Goal: Task Accomplishment & Management: Manage account settings

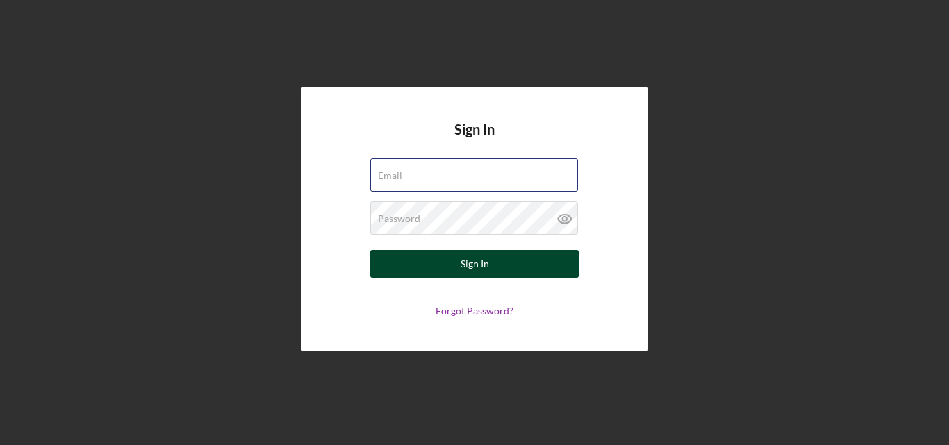
type input "[EMAIL_ADDRESS][DOMAIN_NAME]"
click at [502, 258] on button "Sign In" at bounding box center [474, 264] width 208 height 28
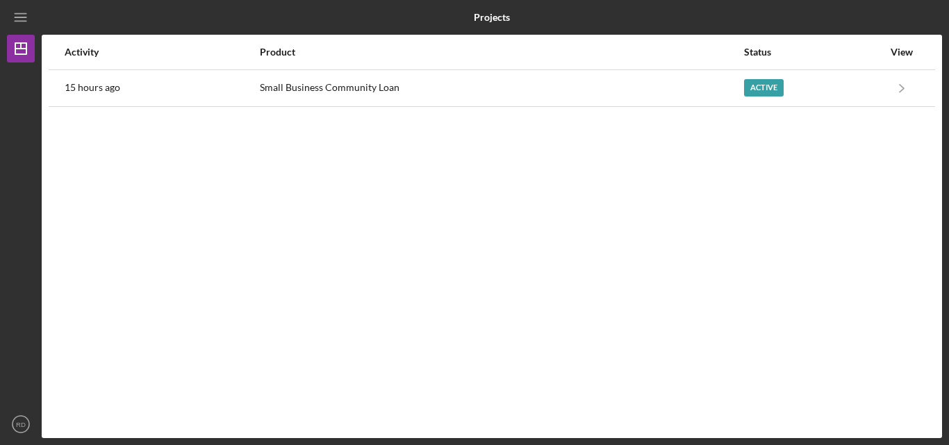
click at [443, 186] on div "Activity Product Status View 15 hours ago Small Business Community Loan Active …" at bounding box center [492, 237] width 901 height 404
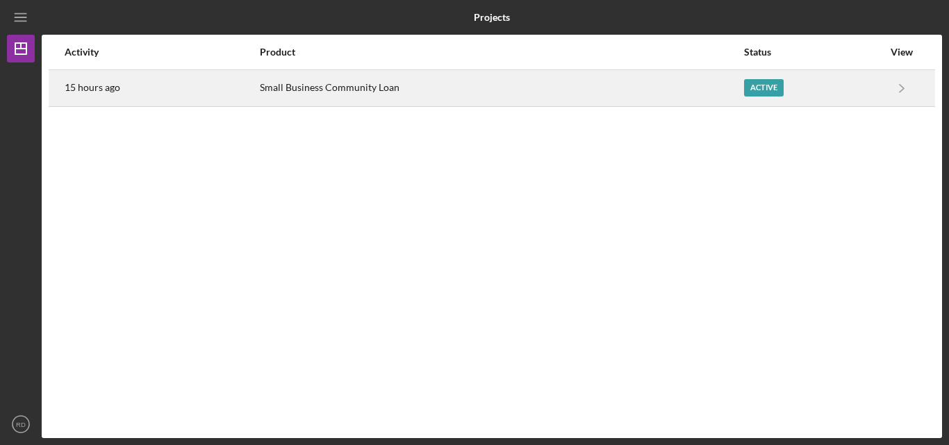
click at [349, 88] on div "Small Business Community Loan" at bounding box center [501, 88] width 482 height 35
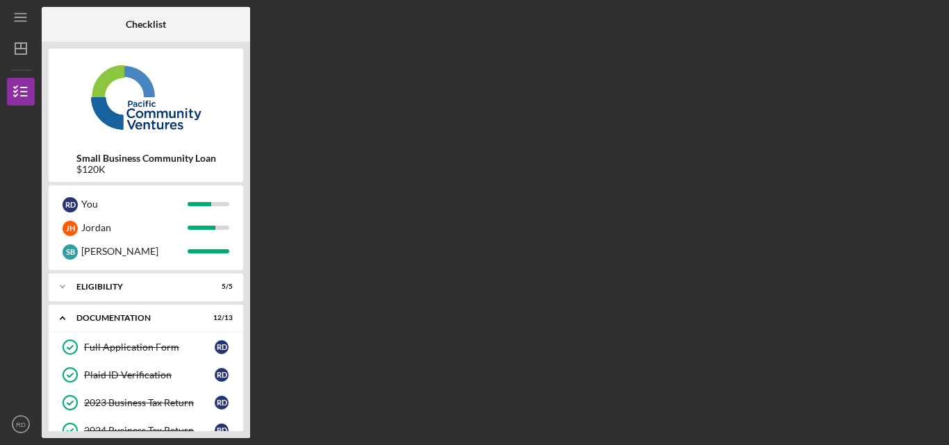
click at [520, 245] on div "Checklist Small Business Community Loan $120K R D You [PERSON_NAME] [PERSON_NAM…" at bounding box center [492, 223] width 901 height 432
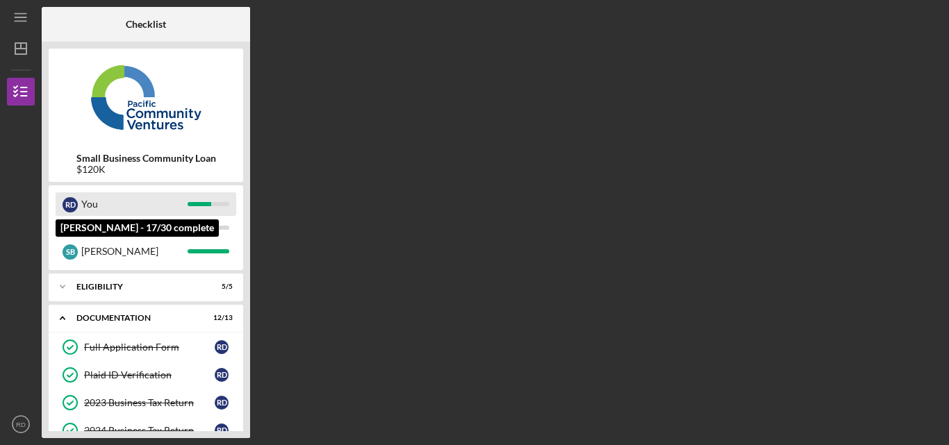
click at [188, 204] on div "R D You" at bounding box center [146, 204] width 181 height 24
click at [85, 204] on div "You" at bounding box center [134, 204] width 106 height 24
click at [146, 211] on div "You" at bounding box center [134, 204] width 106 height 24
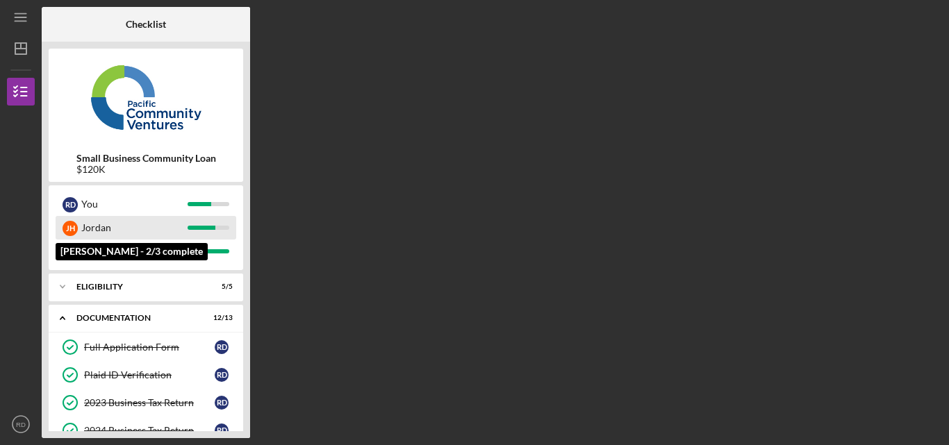
click at [129, 220] on div "Jordan" at bounding box center [134, 228] width 106 height 24
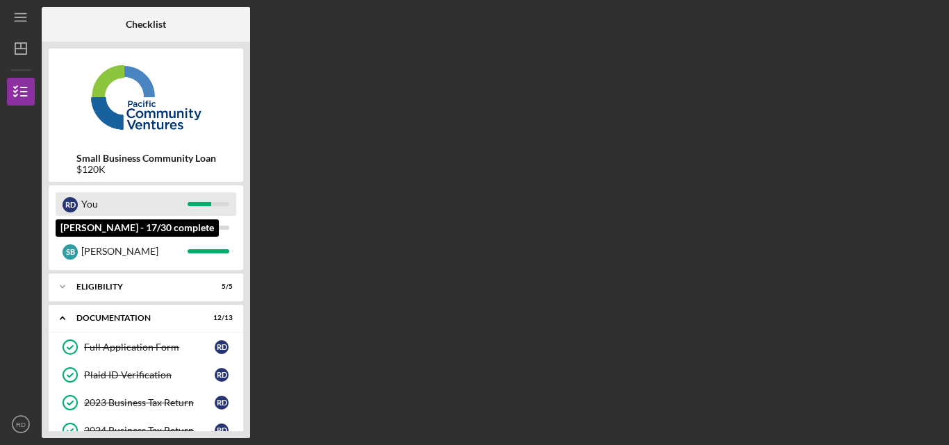
click at [120, 203] on div "You" at bounding box center [134, 204] width 106 height 24
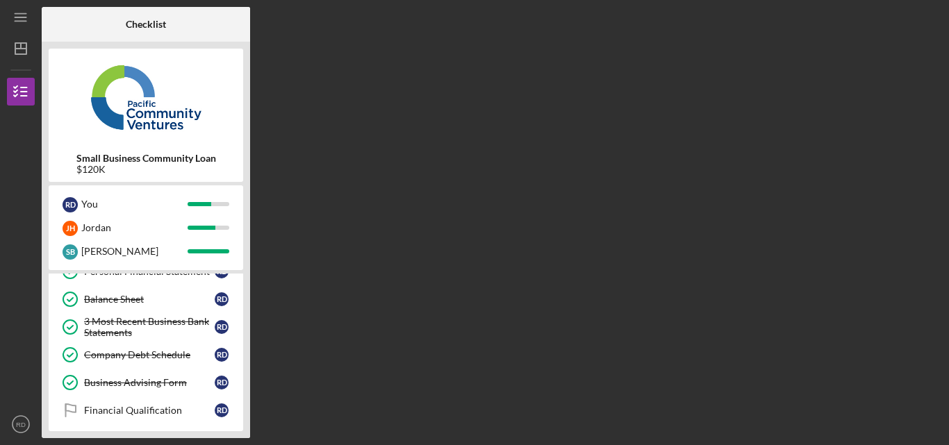
scroll to position [340, 0]
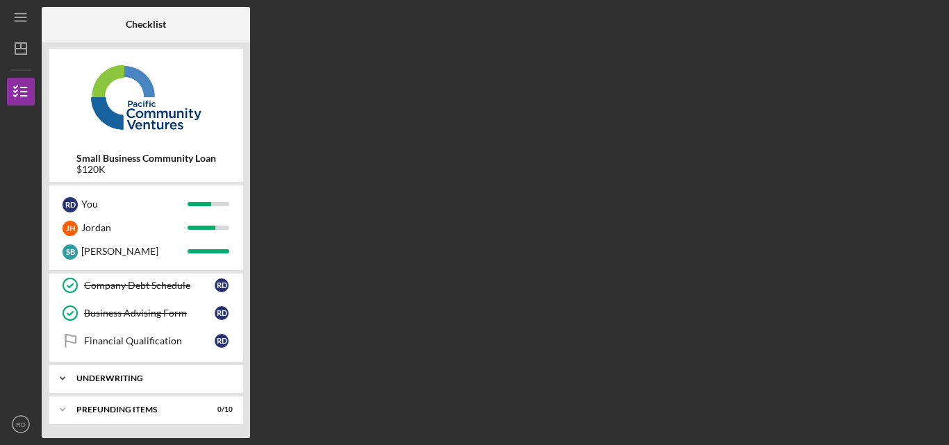
click at [125, 381] on div "Underwriting" at bounding box center [150, 379] width 149 height 8
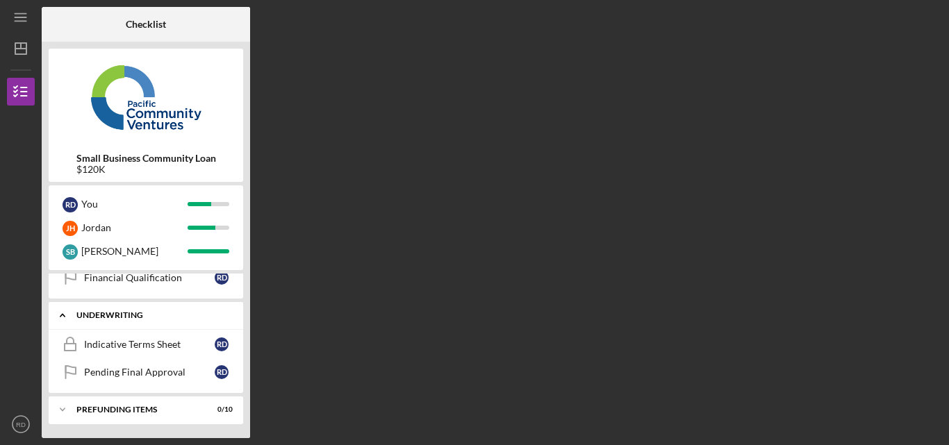
click at [149, 308] on div "Icon/Expander Underwriting 0 / 2" at bounding box center [146, 316] width 195 height 28
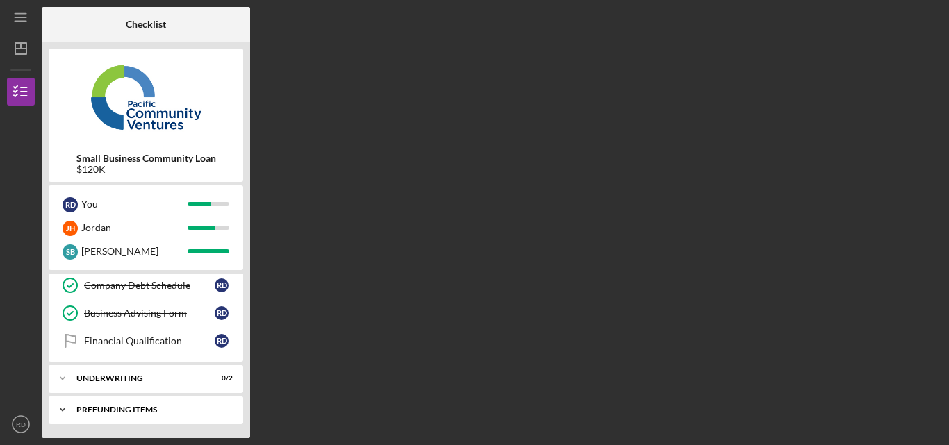
click at [113, 409] on div "Prefunding Items" at bounding box center [150, 410] width 149 height 8
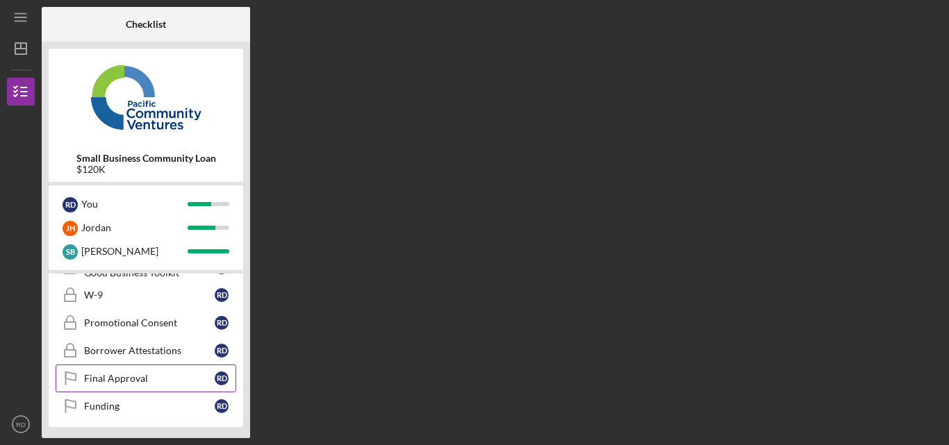
scroll to position [625, 0]
click at [144, 375] on div "Final Approval" at bounding box center [149, 375] width 131 height 11
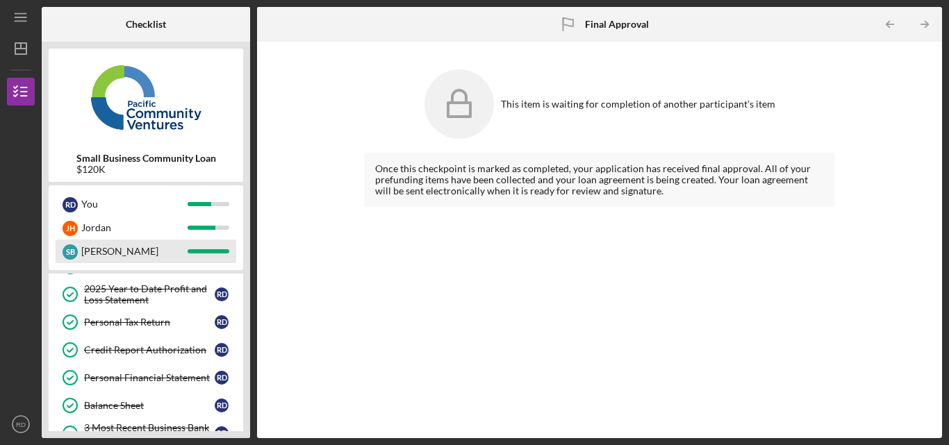
scroll to position [139, 0]
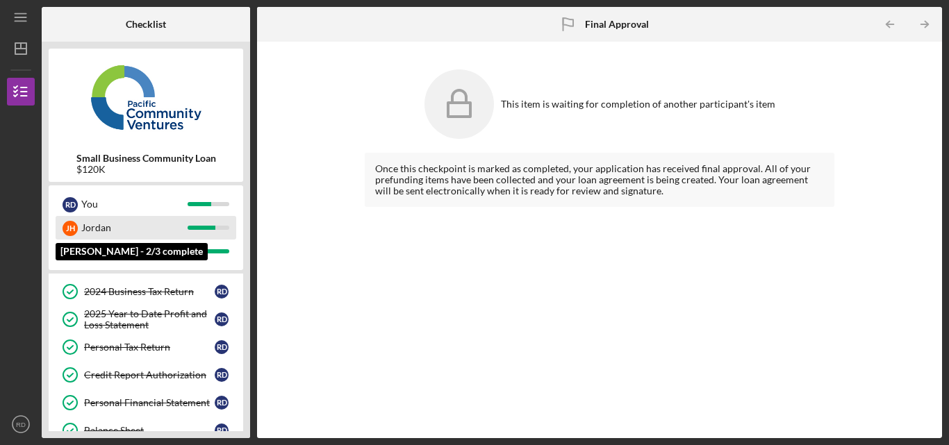
click at [124, 227] on div "Jordan" at bounding box center [134, 228] width 106 height 24
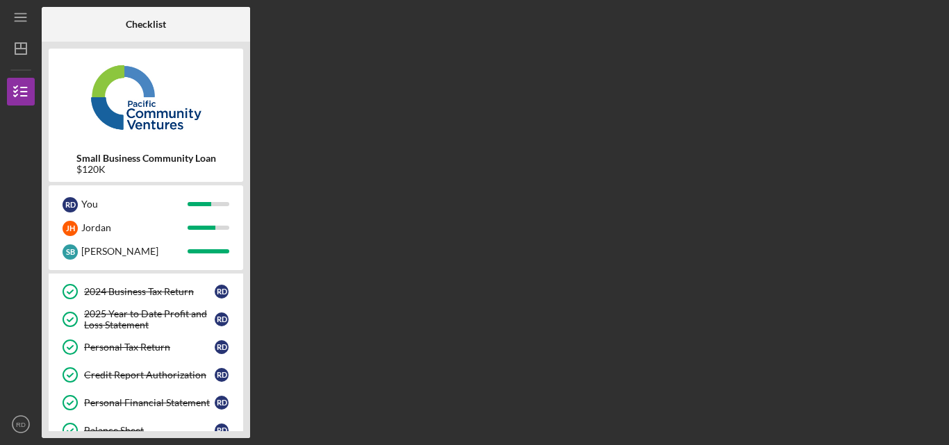
click at [402, 142] on div "Checklist Small Business Community Loan $120K R D You [PERSON_NAME] [PERSON_NAM…" at bounding box center [492, 223] width 901 height 432
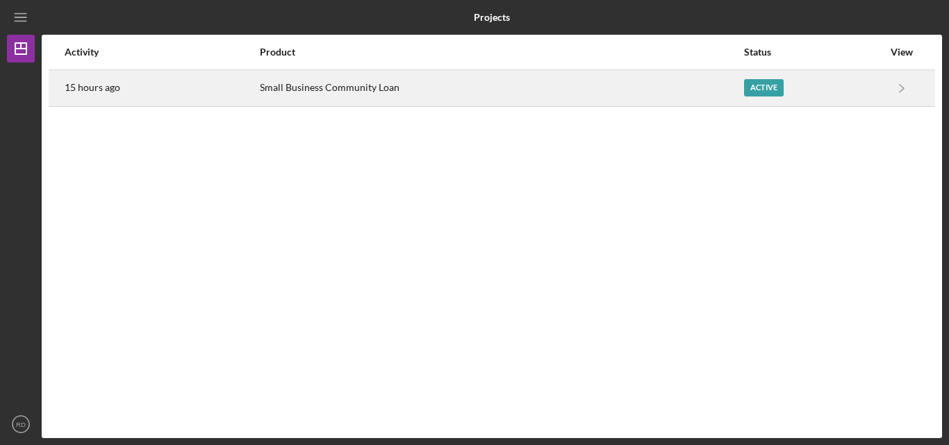
click at [407, 84] on div "Small Business Community Loan" at bounding box center [501, 88] width 482 height 35
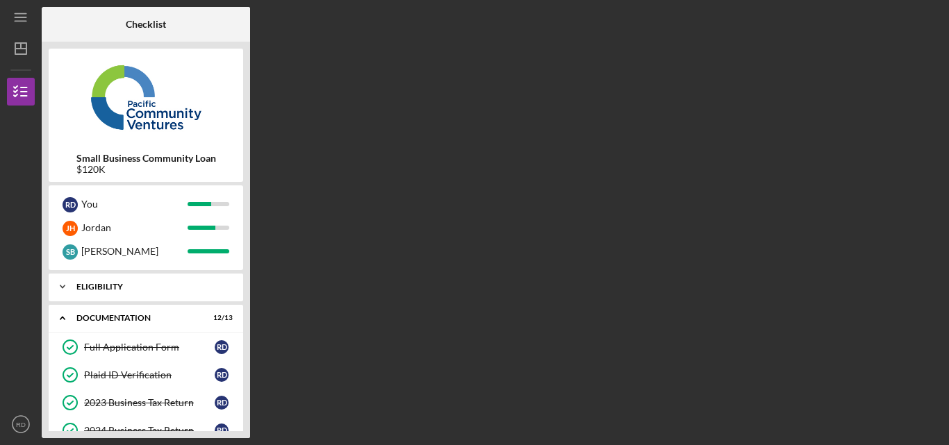
click at [142, 293] on div "Icon/Expander Eligibility 5 / 5" at bounding box center [146, 287] width 195 height 28
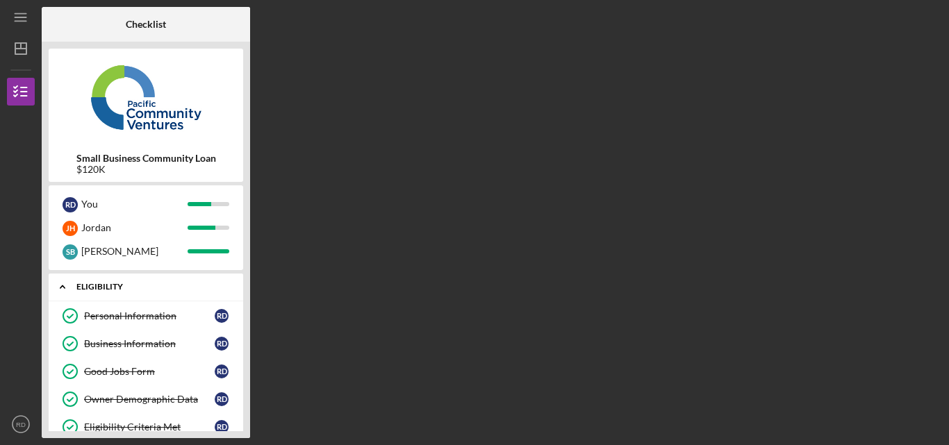
click at [98, 282] on div "Icon/Expander Eligibility 5 / 5" at bounding box center [146, 287] width 195 height 28
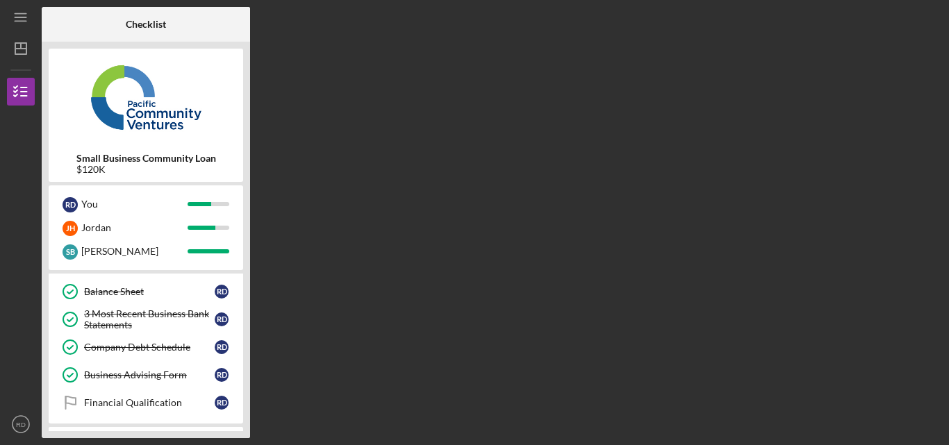
scroll to position [340, 0]
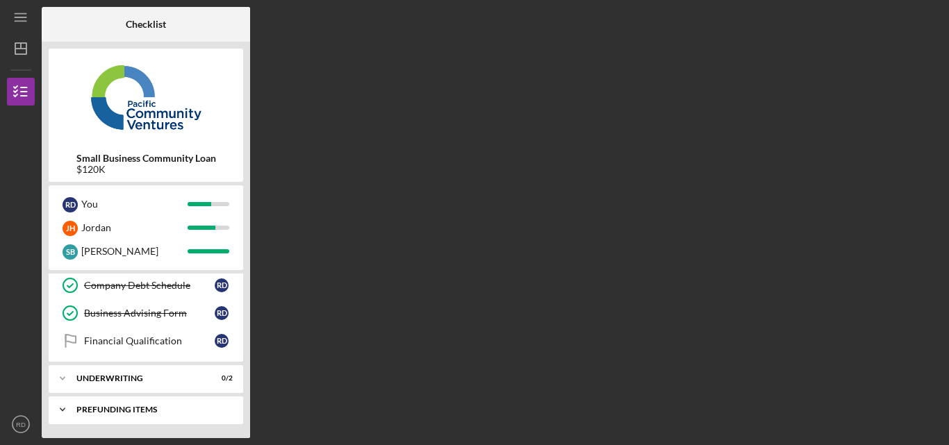
click at [139, 413] on div "Prefunding Items" at bounding box center [150, 410] width 149 height 8
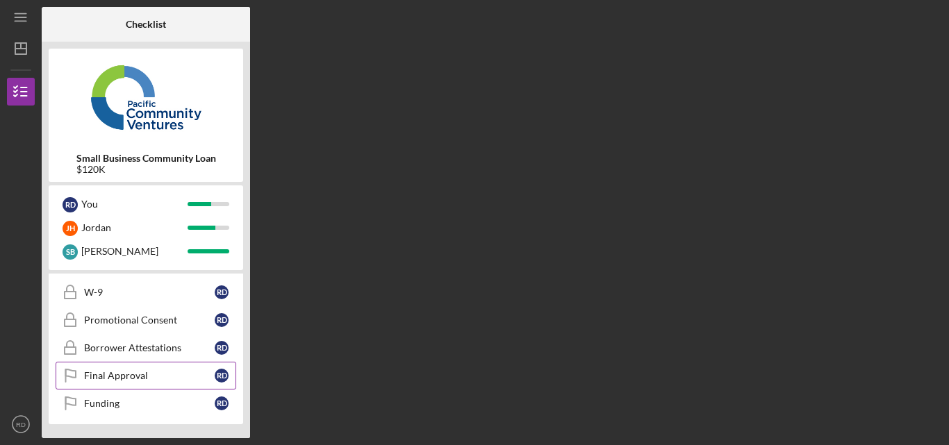
scroll to position [556, 0]
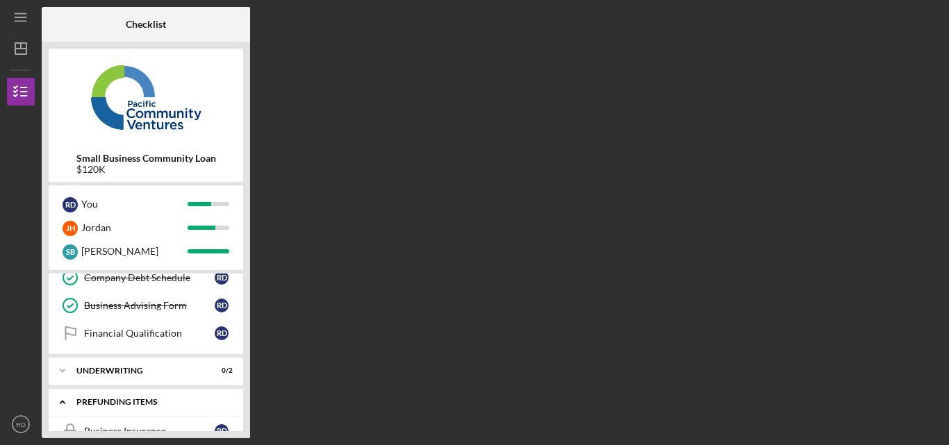
click at [97, 397] on div "Icon/Expander Prefunding Items 0 / 10" at bounding box center [146, 402] width 195 height 28
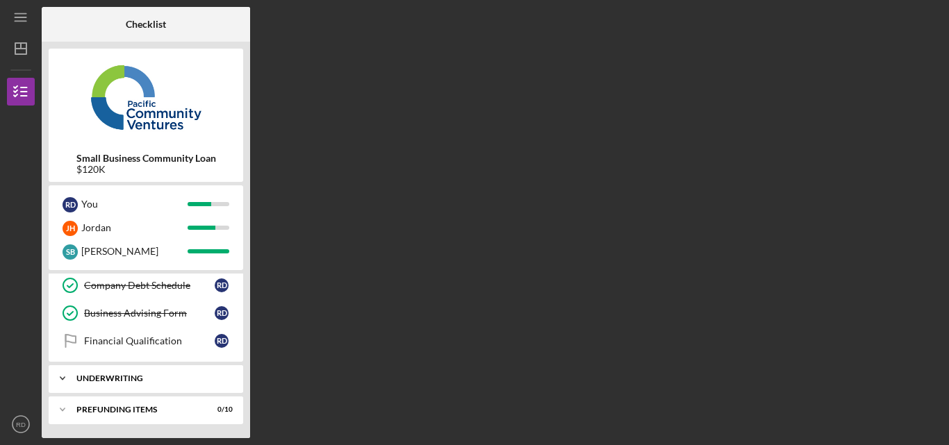
click at [90, 384] on div "Icon/Expander Underwriting 0 / 2" at bounding box center [146, 379] width 195 height 28
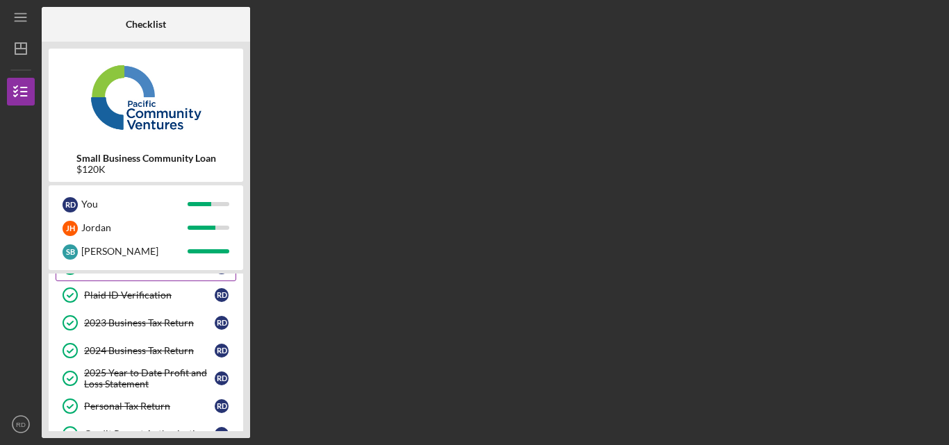
scroll to position [0, 0]
